Goal: Task Accomplishment & Management: Use online tool/utility

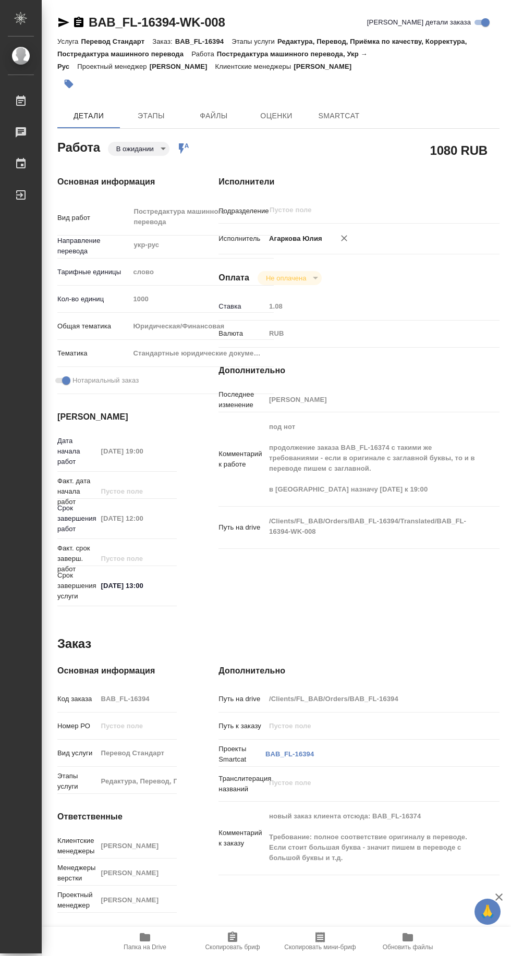
type textarea "x"
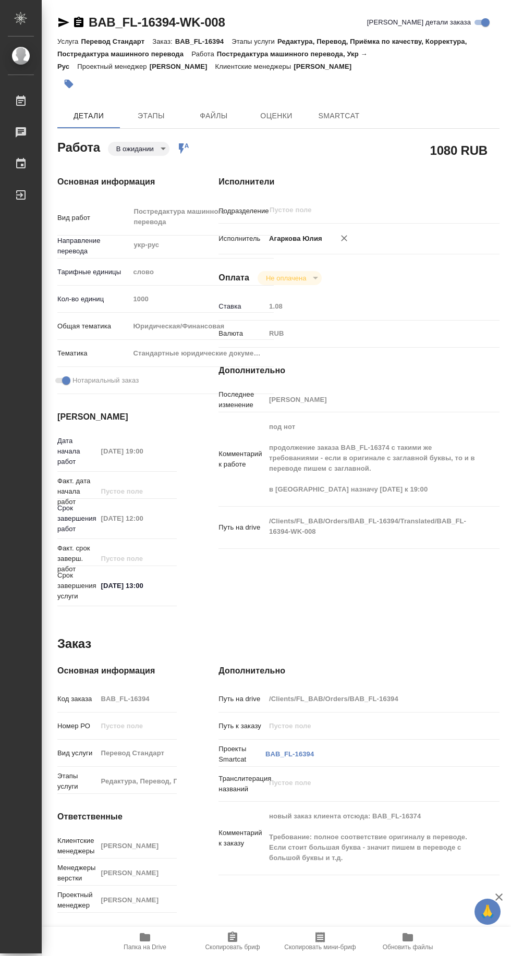
type textarea "x"
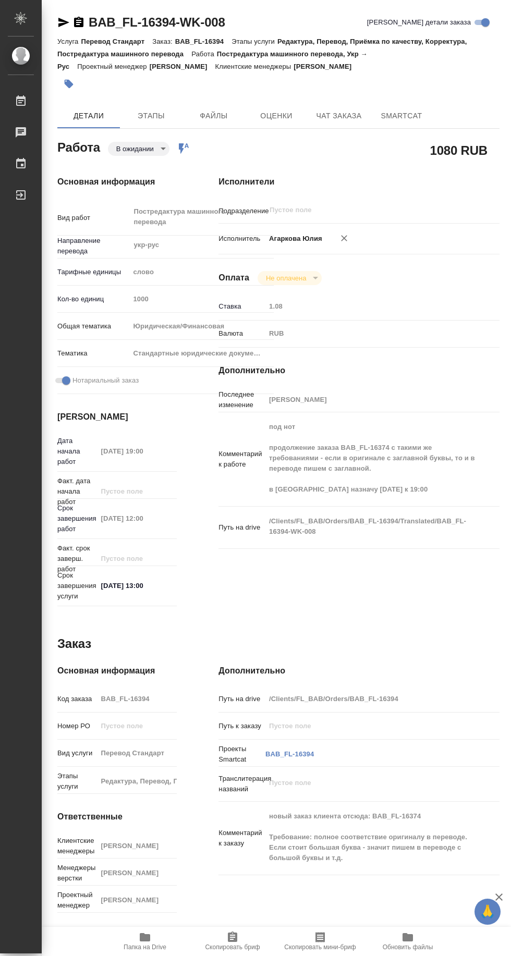
type textarea "x"
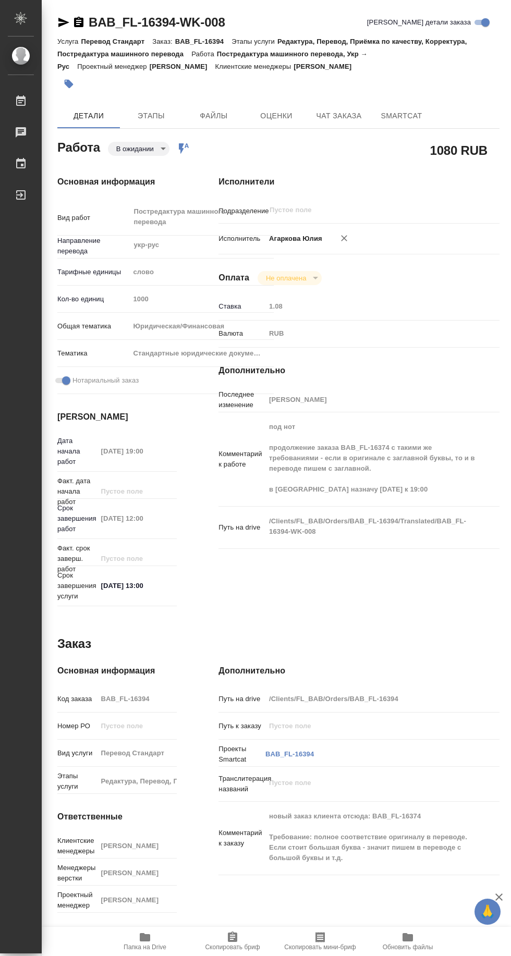
click at [154, 945] on span "Папка на Drive" at bounding box center [144, 946] width 43 height 7
type textarea "x"
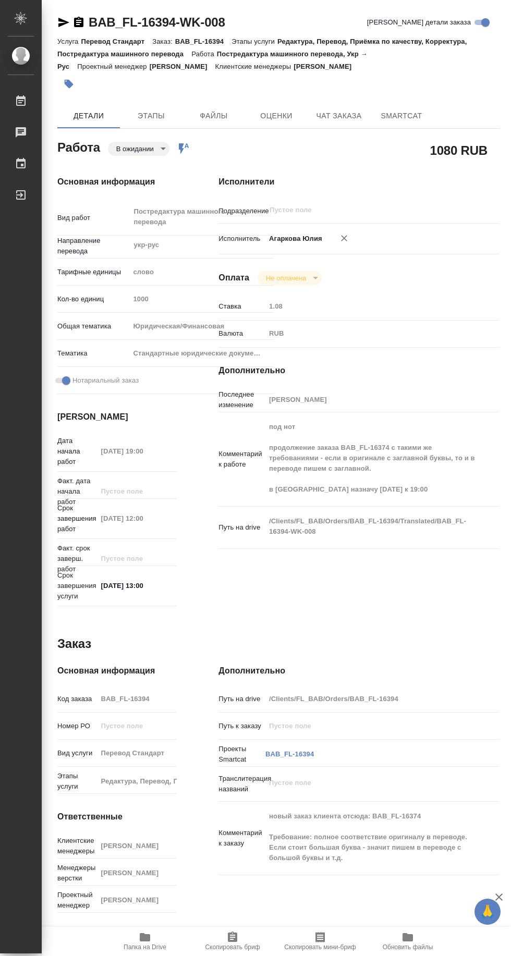
type textarea "x"
